Goal: Task Accomplishment & Management: Manage account settings

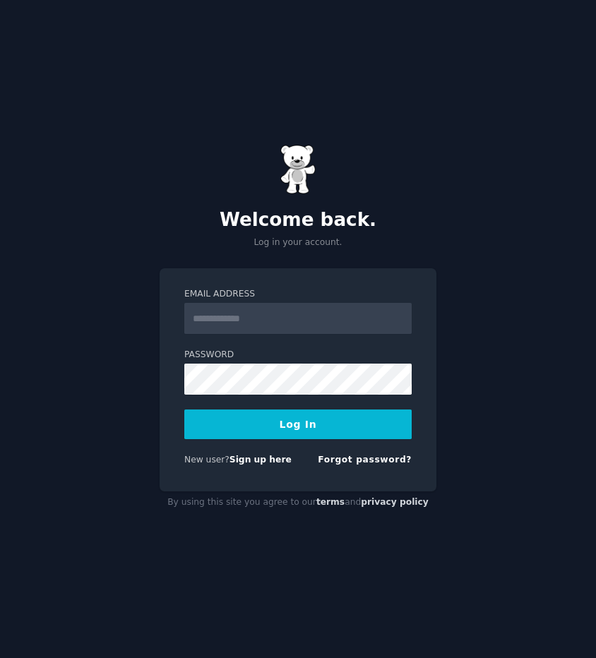
click at [279, 422] on button "Log In" at bounding box center [297, 424] width 227 height 30
click at [249, 306] on input "Email Address" at bounding box center [297, 318] width 227 height 31
click at [246, 318] on input "Email Address" at bounding box center [297, 318] width 227 height 31
type input "****"
